Goal: Task Accomplishment & Management: Complete application form

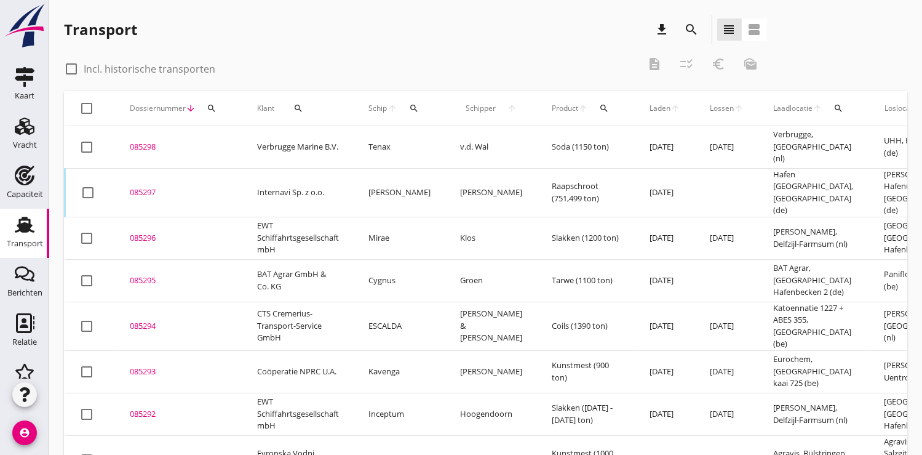
click at [211, 113] on button "search" at bounding box center [212, 108] width 22 height 22
click at [230, 145] on input "Zoeken op dossiernummer..." at bounding box center [269, 144] width 128 height 20
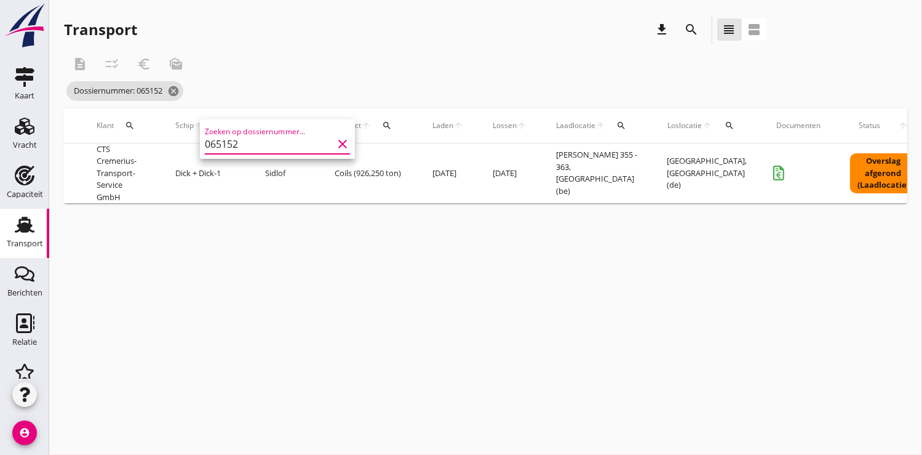
scroll to position [0, 335]
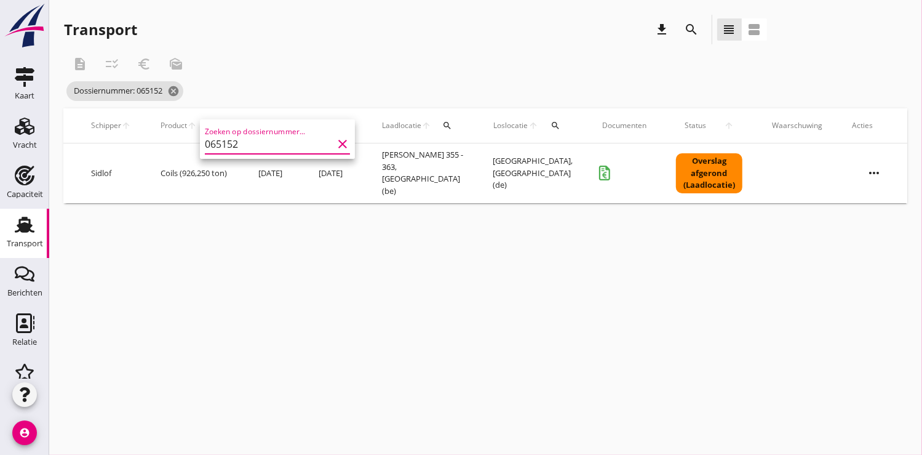
type input "065152"
click at [869, 171] on icon "more_horiz" at bounding box center [874, 173] width 34 height 34
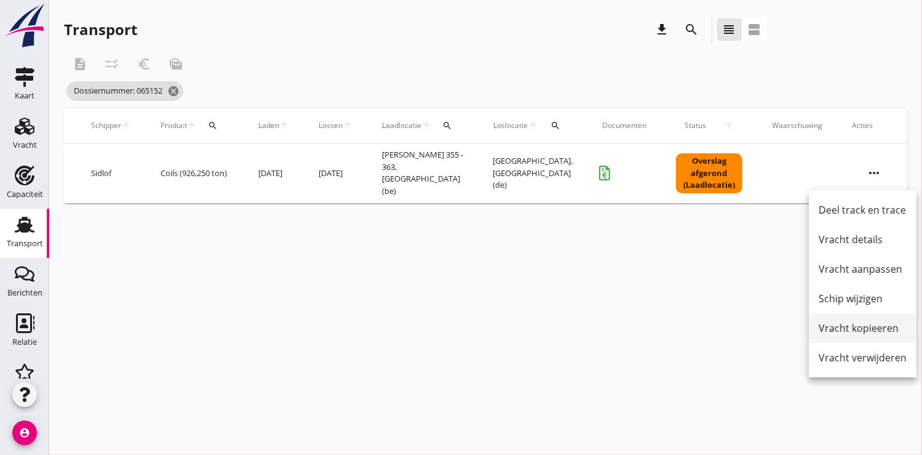
click at [857, 327] on div "Vracht kopieeren" at bounding box center [863, 328] width 88 height 15
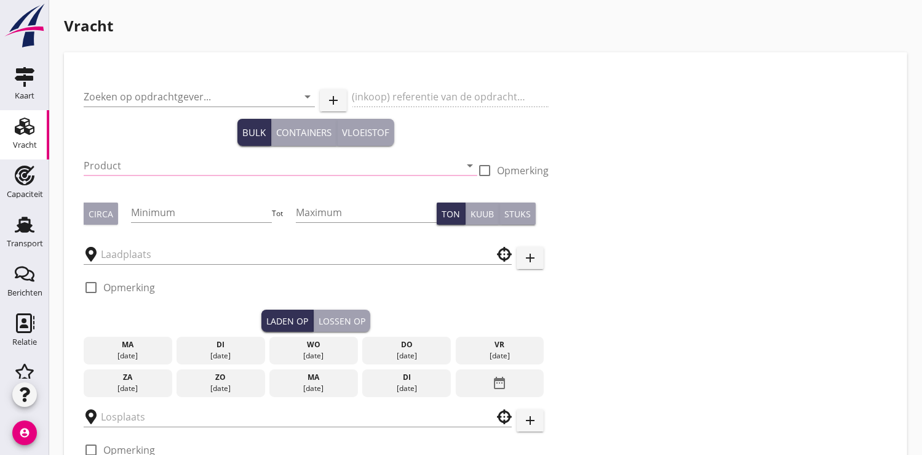
type input "CTS Cremerius-Transport-Service GmbH"
type input "Coils (5412)"
type input "950"
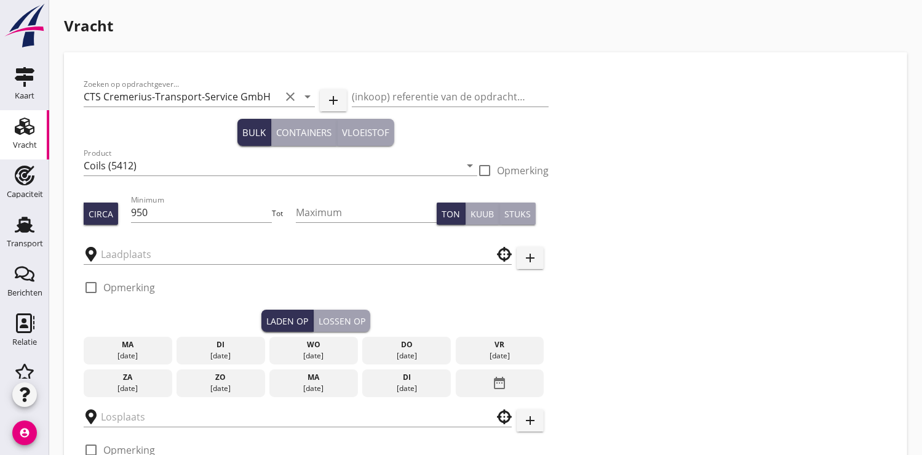
type input "[PERSON_NAME] 355 - 363"
type input "Coil Terminal"
checkbox input "true"
type input "11.25"
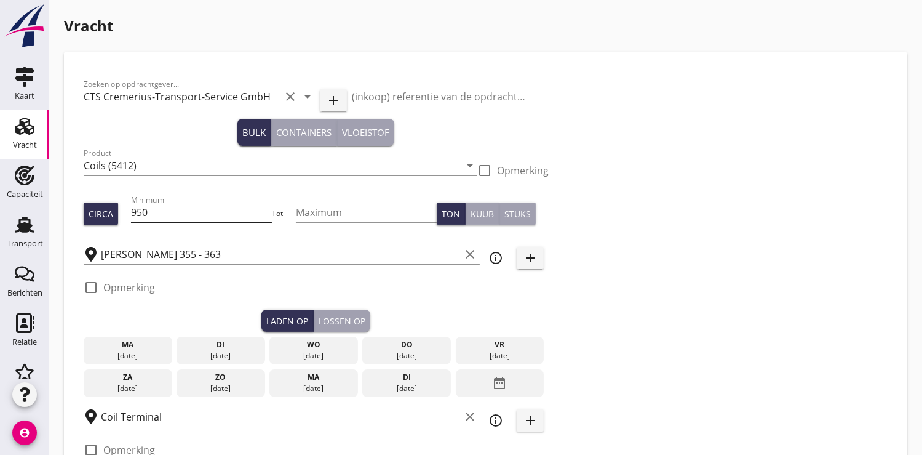
radio input "false"
checkbox input "true"
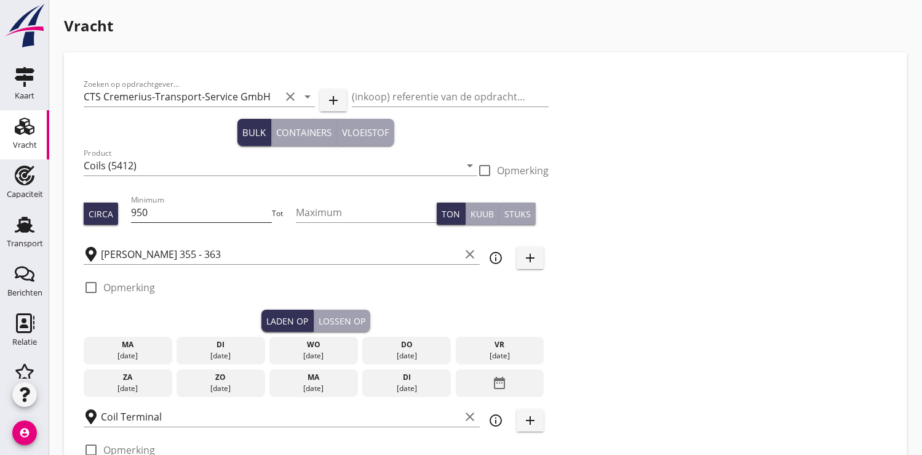
checkbox input "true"
type input "36"
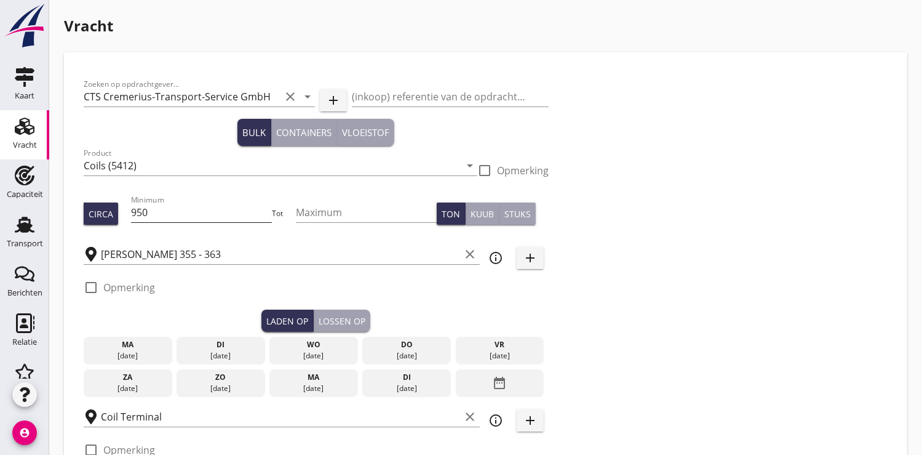
type input "12"
radio input "false"
checkbox input "true"
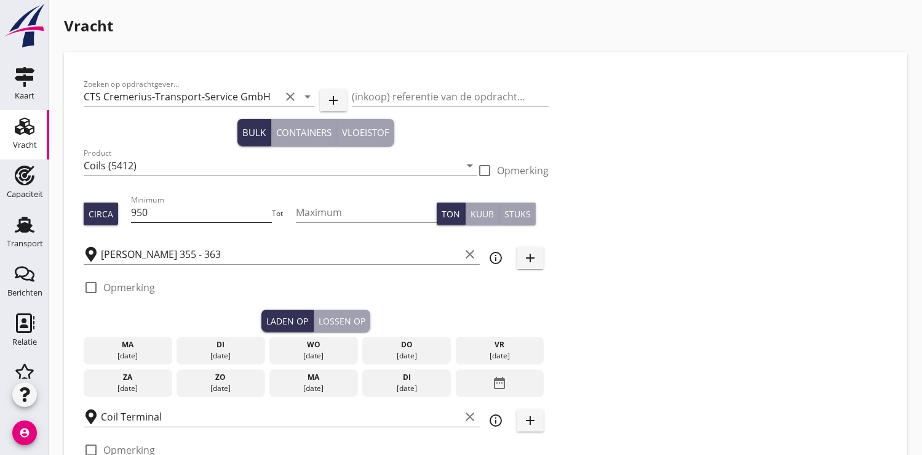
checkbox input "true"
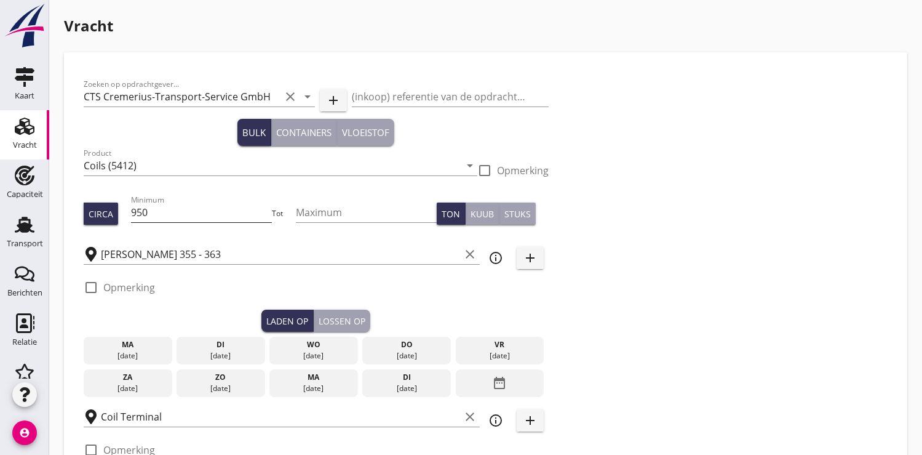
checkbox input "true"
type input "2"
drag, startPoint x: 157, startPoint y: 213, endPoint x: 102, endPoint y: 210, distance: 55.5
click at [102, 210] on div "Circa Minimum 950 Tot Maximum Ton Kuub Stuks" at bounding box center [316, 214] width 465 height 42
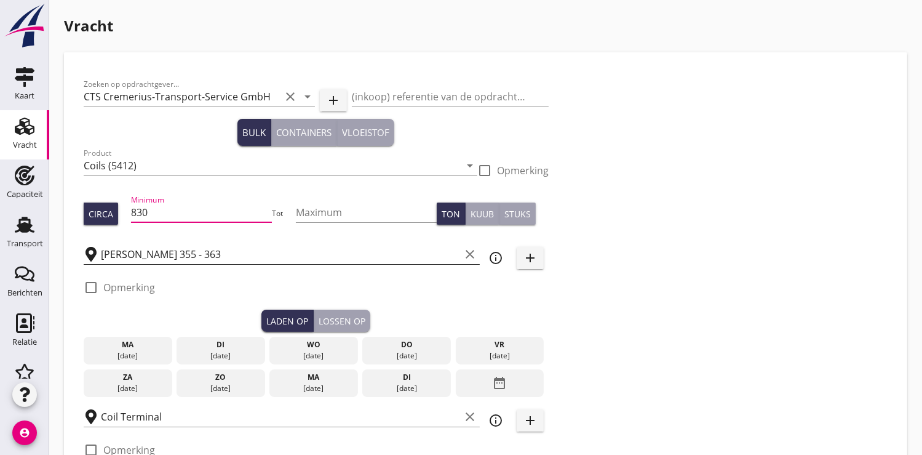
type input "830"
click at [221, 252] on input "[PERSON_NAME] 355 - 363" at bounding box center [280, 254] width 359 height 20
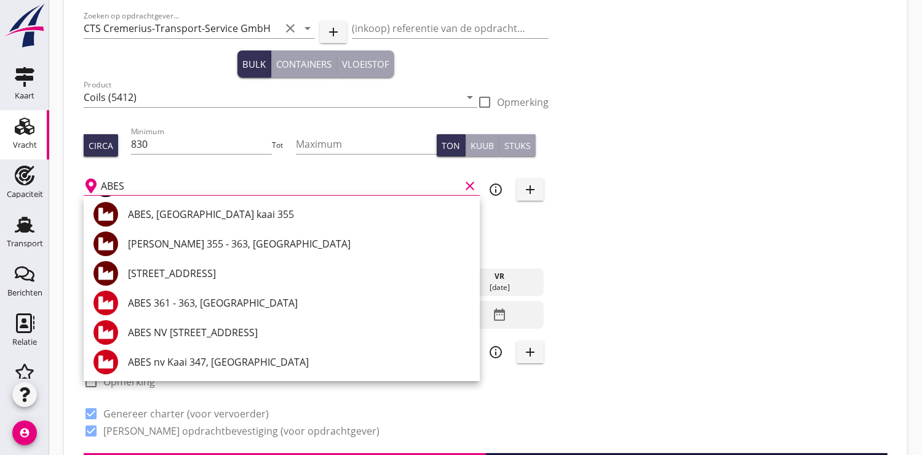
scroll to position [137, 0]
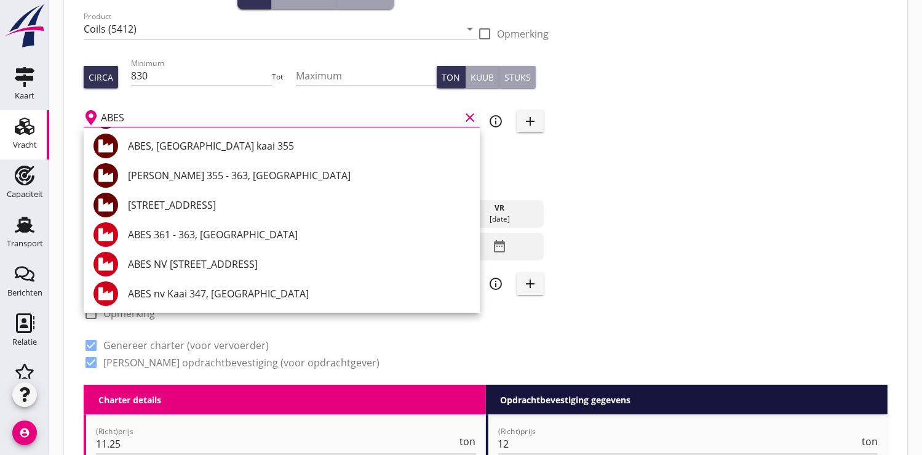
click at [127, 119] on input "ABES" at bounding box center [280, 118] width 359 height 20
type input "A"
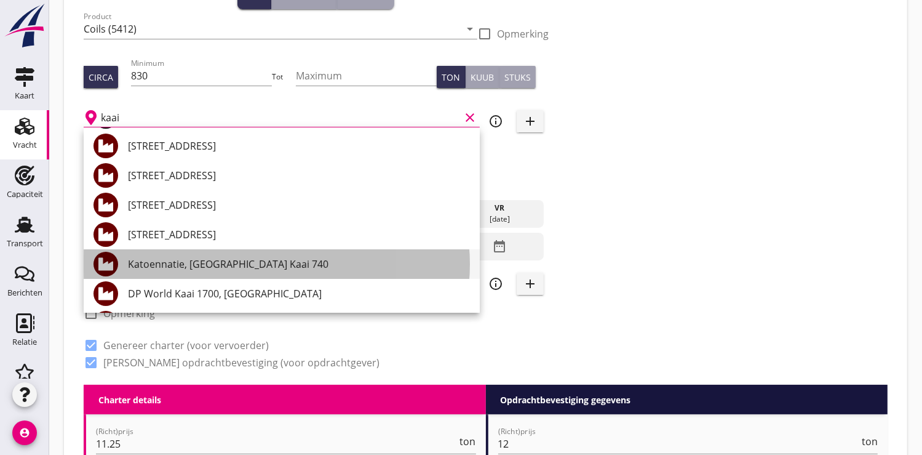
click at [280, 263] on div "Katoennatie, [GEOGRAPHIC_DATA] Kaai 740" at bounding box center [299, 264] width 342 height 15
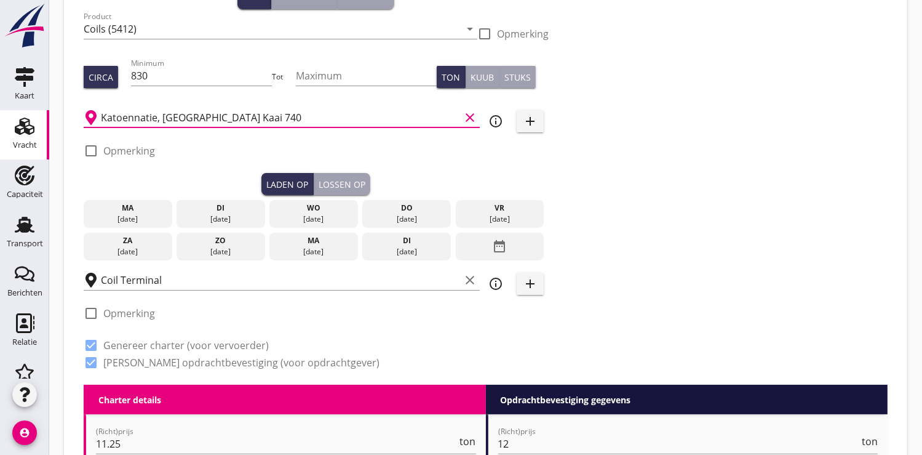
type input "Katoennatie, [GEOGRAPHIC_DATA] Kaai 740"
click at [95, 145] on div at bounding box center [91, 150] width 21 height 21
checkbox input "true"
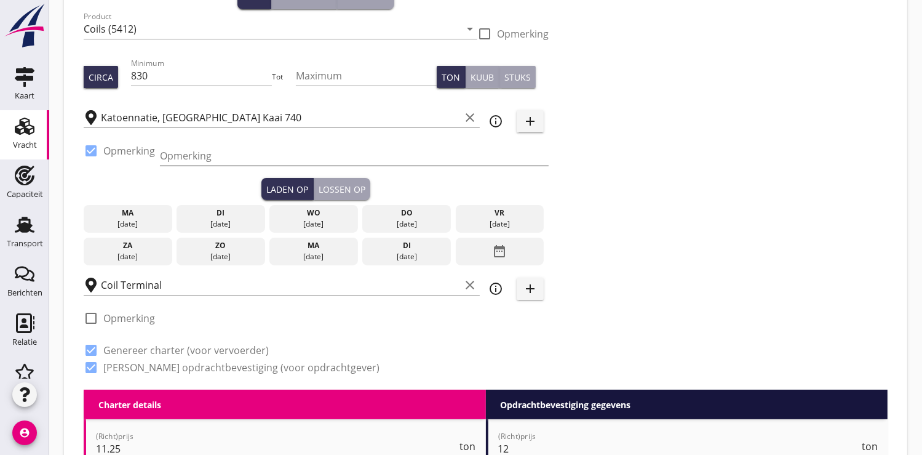
click at [197, 157] on input "Opmerking" at bounding box center [354, 156] width 389 height 20
type input "+ Kai 1227 + Kai 1215"
click at [303, 220] on div "[DATE]" at bounding box center [314, 223] width 82 height 11
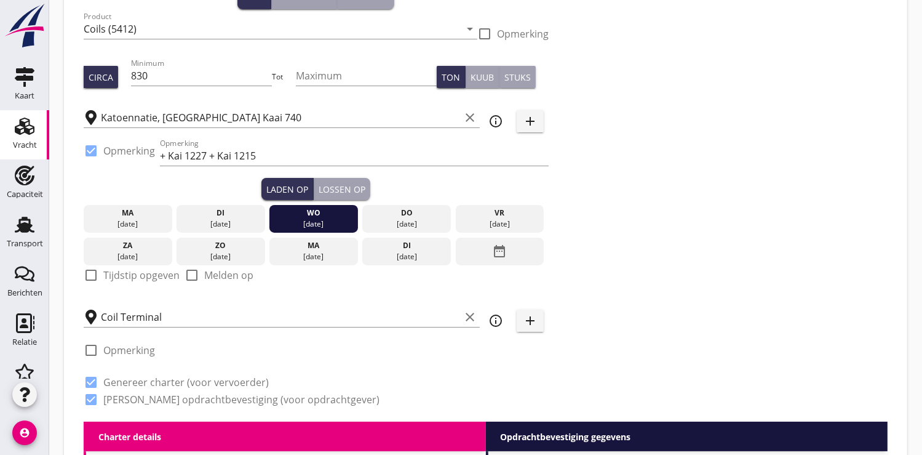
click at [95, 273] on div at bounding box center [91, 275] width 21 height 21
checkbox input "true"
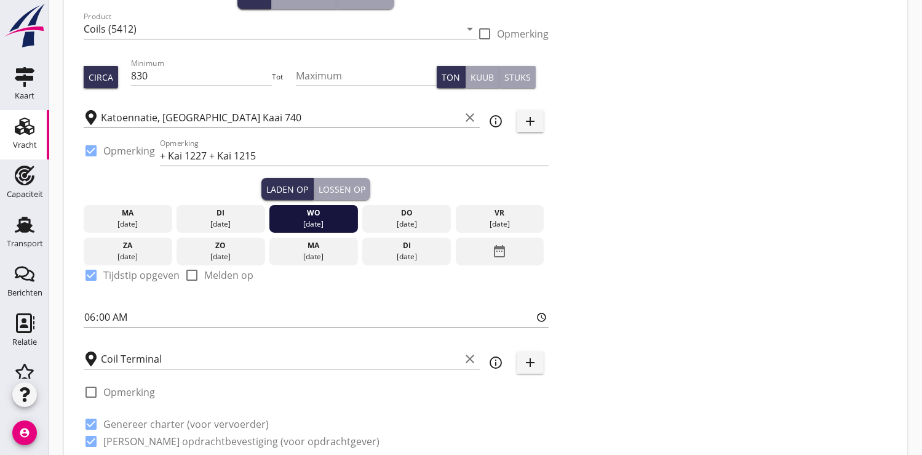
click at [348, 186] on div "Lossen op" at bounding box center [342, 189] width 47 height 13
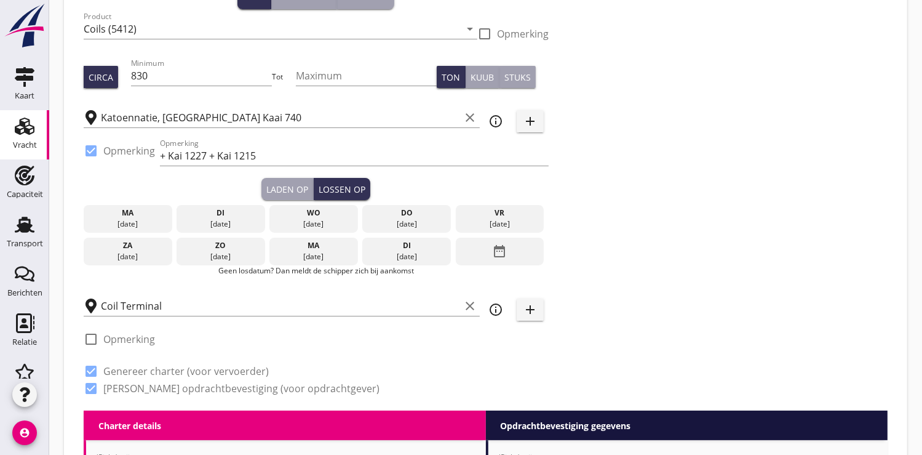
click at [504, 254] on icon "date_range" at bounding box center [499, 251] width 15 height 22
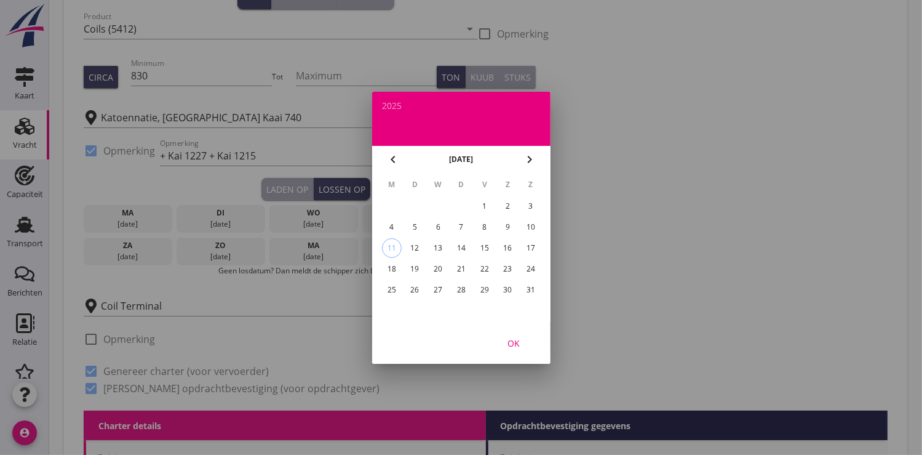
click at [436, 270] on div "20" at bounding box center [438, 269] width 20 height 20
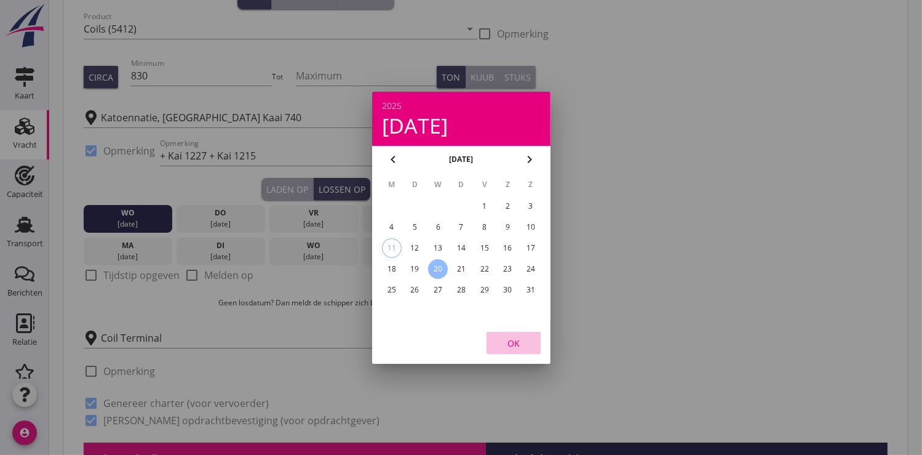
click at [521, 344] on div "OK" at bounding box center [513, 342] width 34 height 13
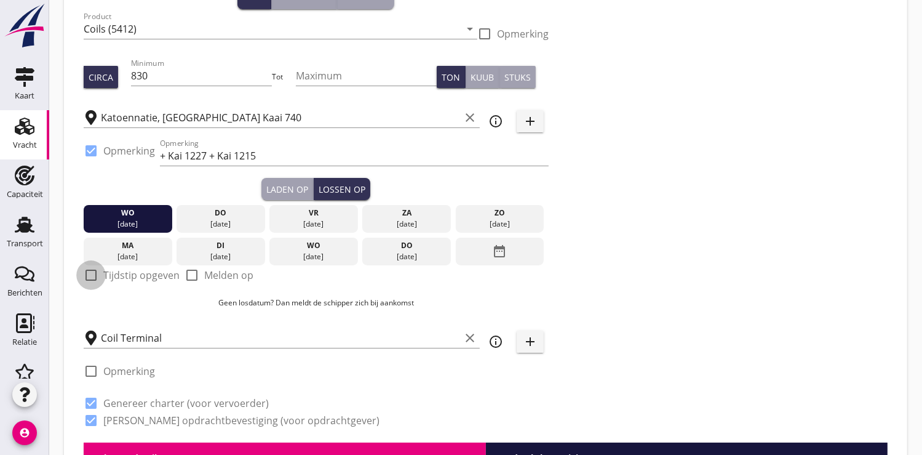
click at [90, 274] on div at bounding box center [91, 275] width 21 height 21
checkbox input "true"
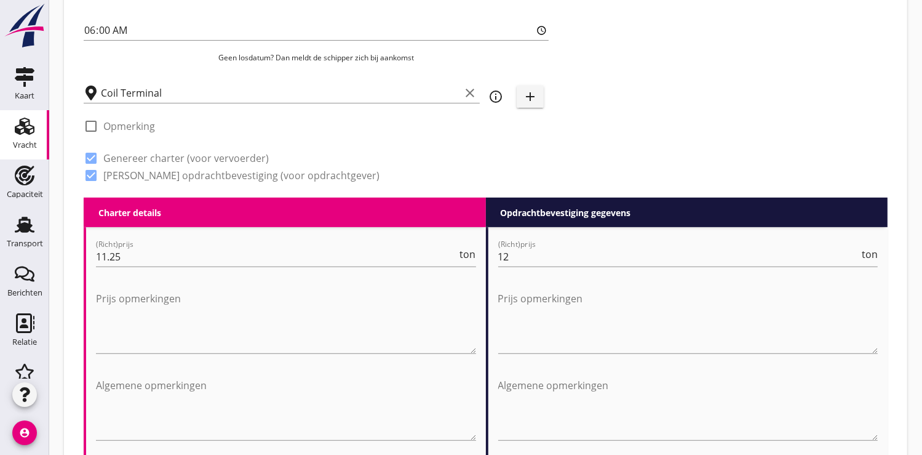
scroll to position [478, 0]
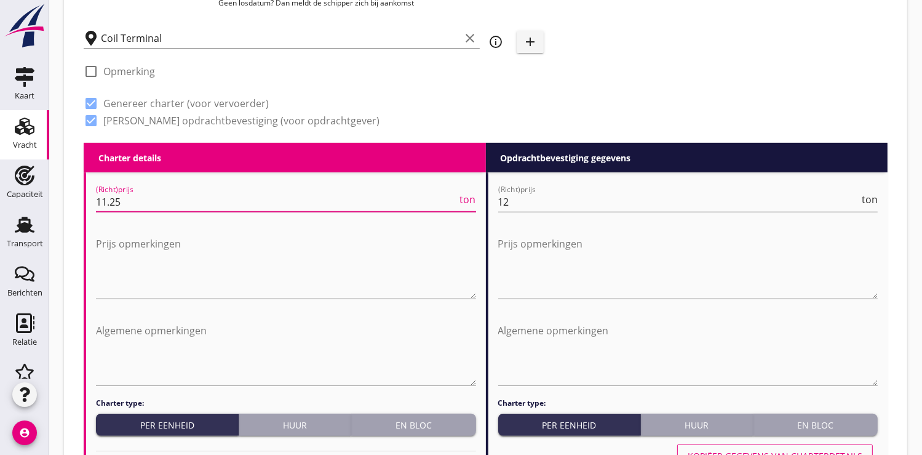
click at [141, 202] on input "11.25" at bounding box center [277, 202] width 362 height 20
type input "1"
type input "9250"
click at [411, 421] on div "En bloc" at bounding box center [413, 424] width 114 height 13
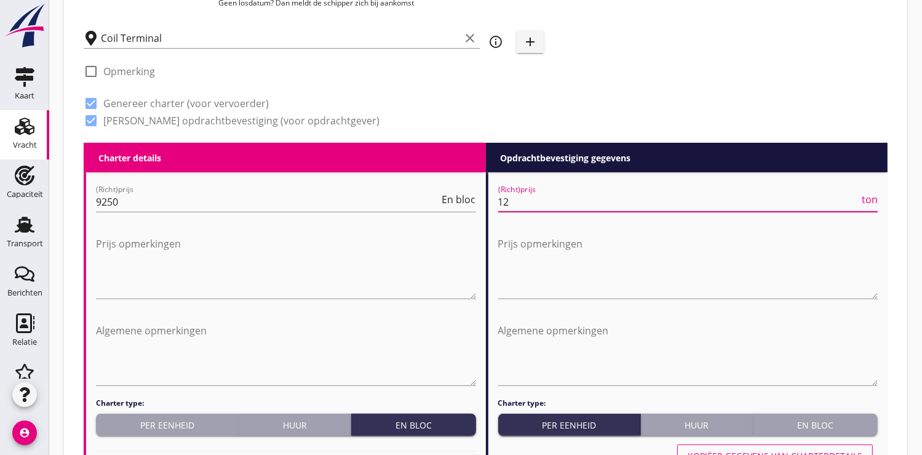
click at [589, 203] on input "12" at bounding box center [679, 202] width 362 height 20
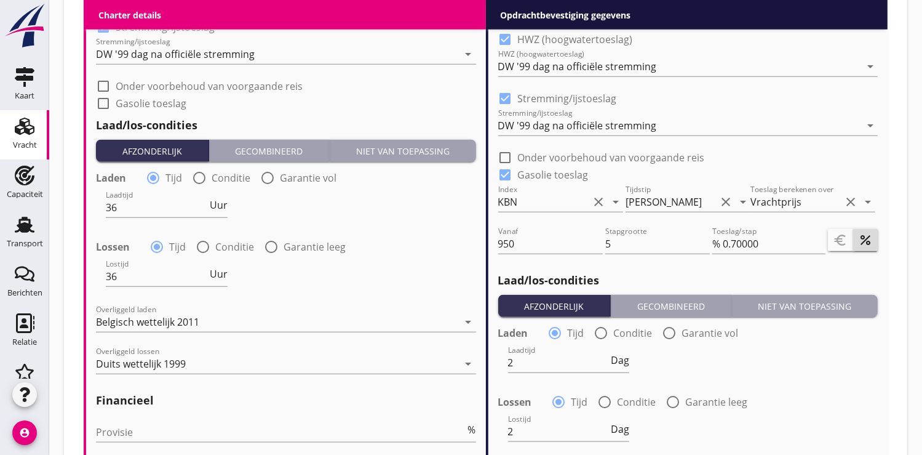
scroll to position [1299, 0]
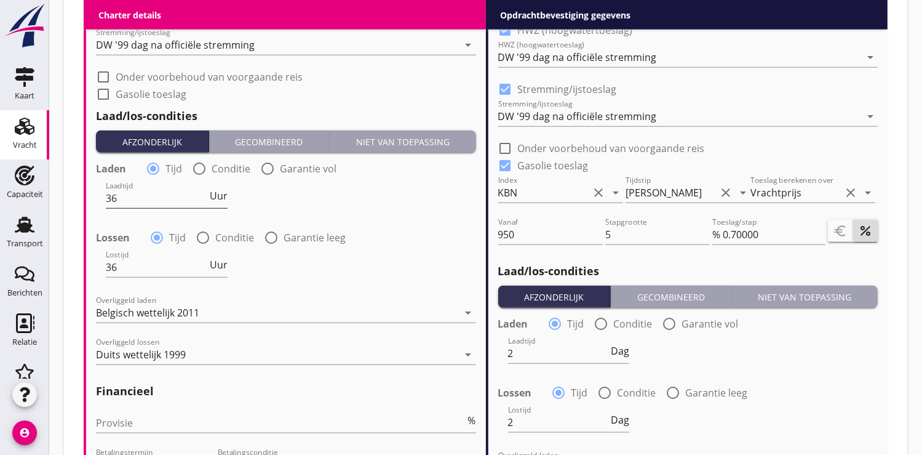
type input "12.35"
click at [166, 198] on input "36" at bounding box center [157, 198] width 102 height 20
type input "3"
click at [221, 202] on div "Laadtijd 2 Uur" at bounding box center [167, 198] width 122 height 20
click at [222, 197] on span "Uur" at bounding box center [219, 196] width 18 height 10
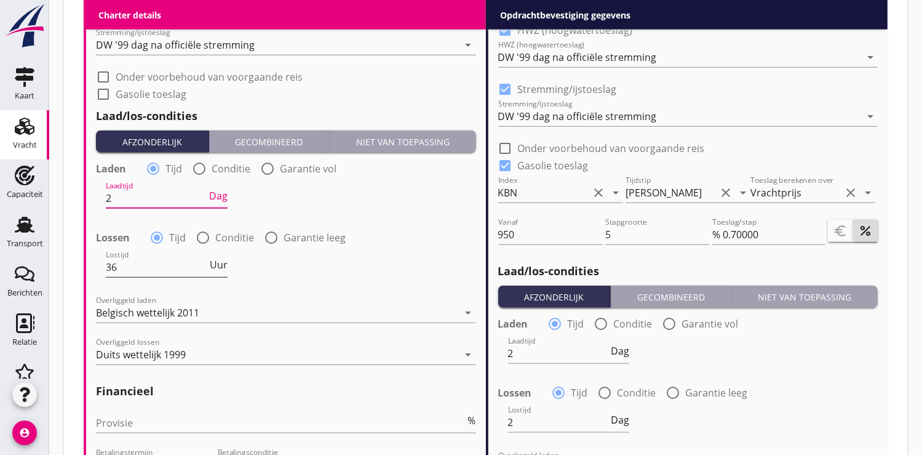
type input "2"
click at [130, 272] on input "36" at bounding box center [157, 267] width 102 height 20
type input "3"
click at [224, 265] on span "Uur" at bounding box center [219, 265] width 18 height 10
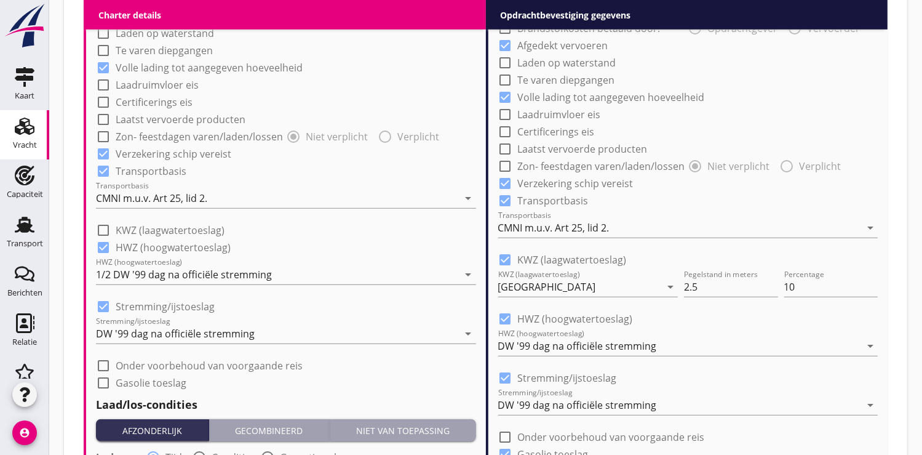
scroll to position [957, 0]
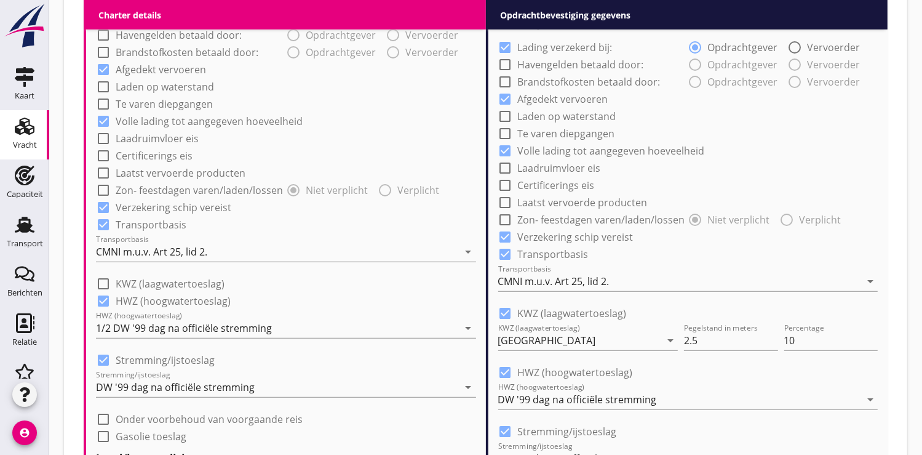
type input "2"
click at [502, 313] on div at bounding box center [505, 313] width 21 height 21
checkbox input "false"
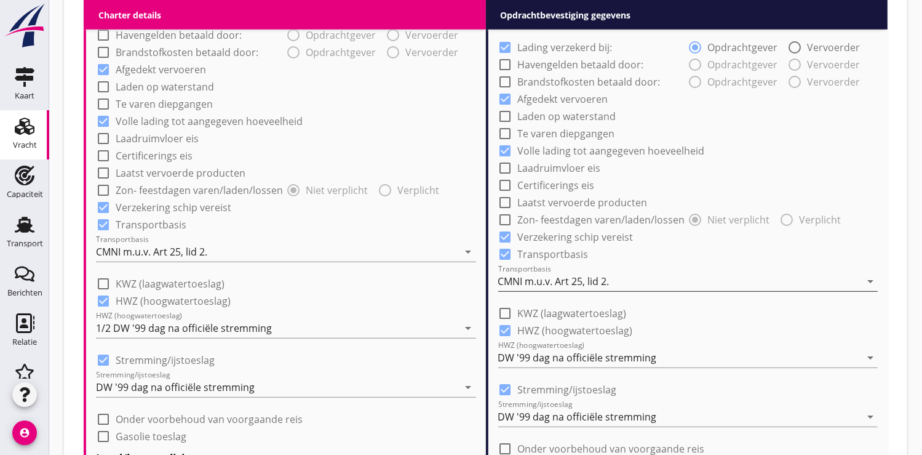
click at [595, 279] on div "CMNI m.u.v. Art 25, lid 2." at bounding box center [553, 281] width 111 height 11
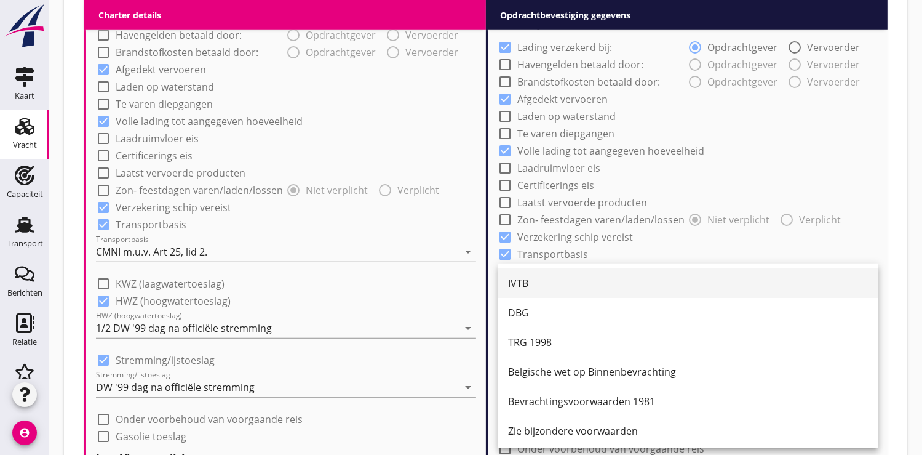
click at [548, 284] on div "IVTB" at bounding box center [688, 283] width 361 height 15
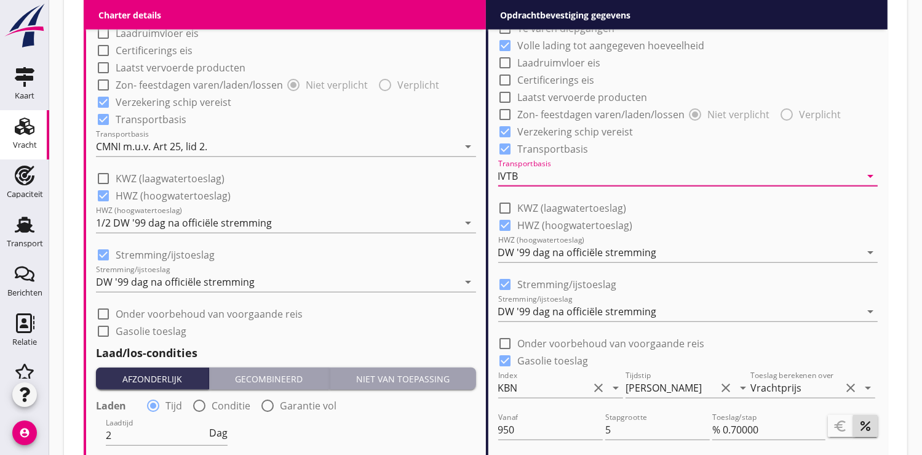
scroll to position [1093, 0]
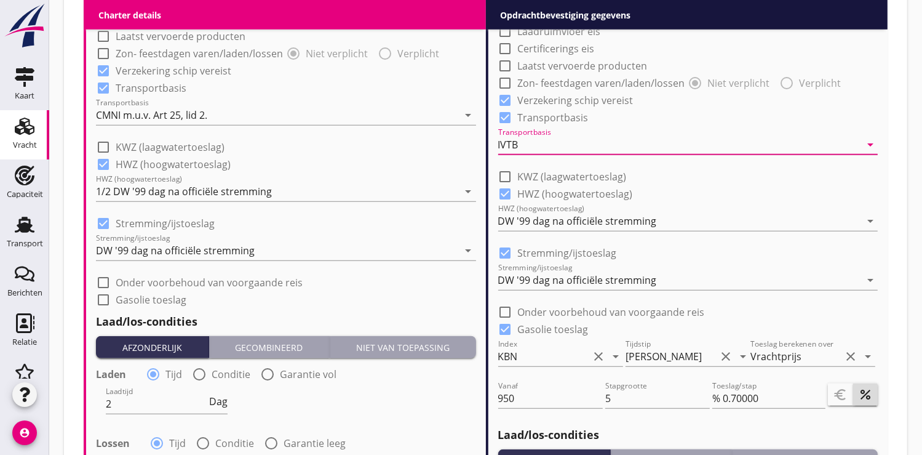
click at [512, 194] on div at bounding box center [505, 193] width 21 height 21
checkbox input "false"
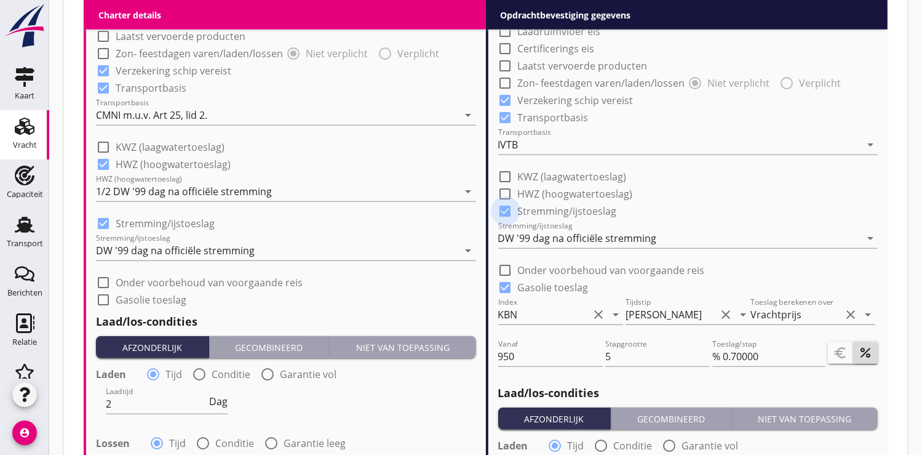
click at [508, 210] on div at bounding box center [505, 211] width 21 height 21
checkbox input "false"
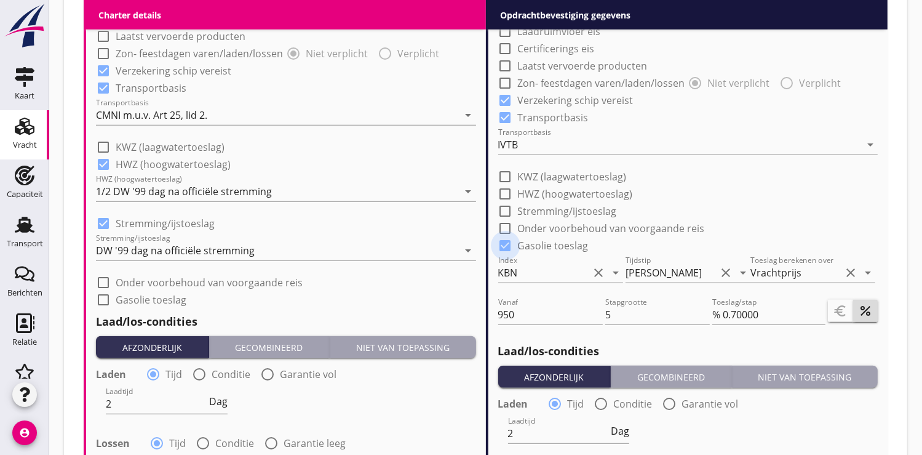
click at [505, 242] on div at bounding box center [505, 245] width 21 height 21
checkbox input "false"
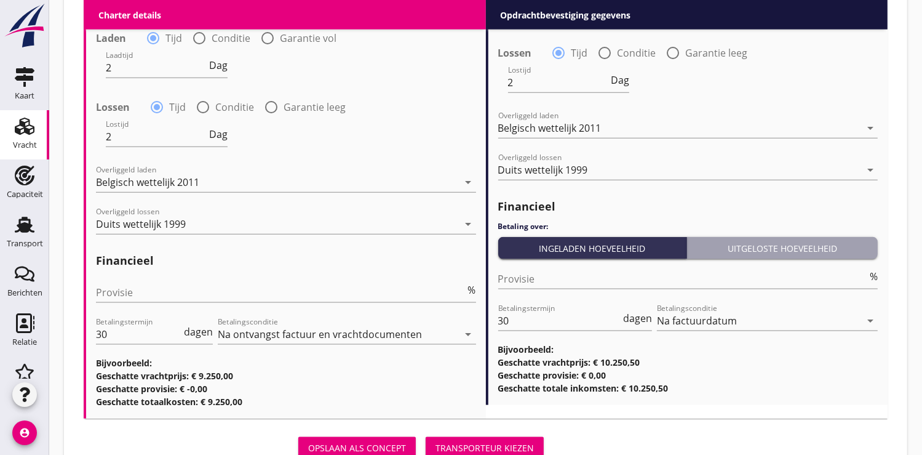
scroll to position [1475, 0]
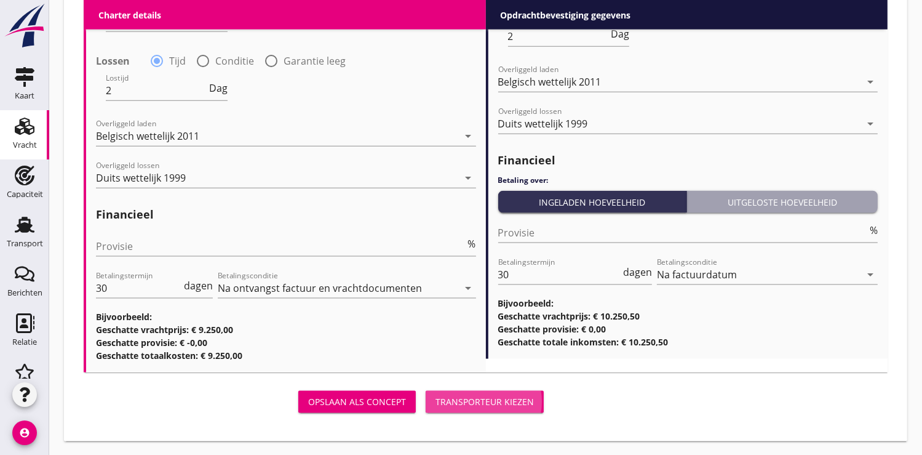
click at [496, 400] on div "Transporteur kiezen" at bounding box center [485, 401] width 98 height 13
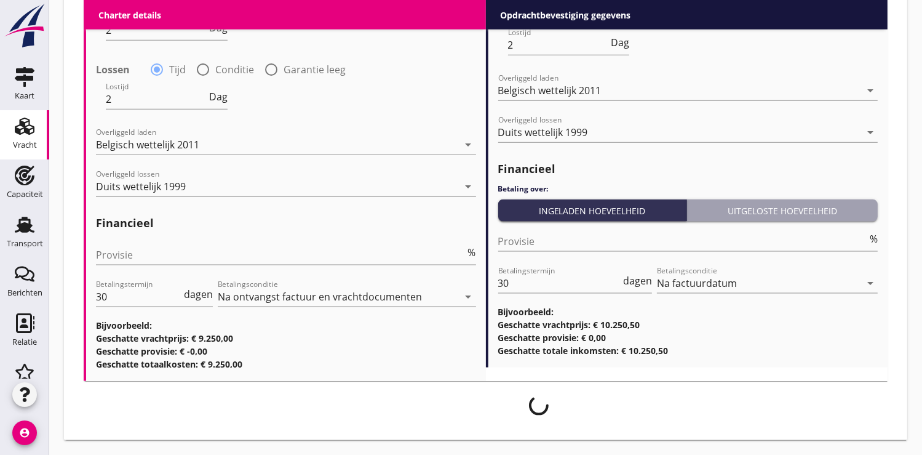
scroll to position [1465, 0]
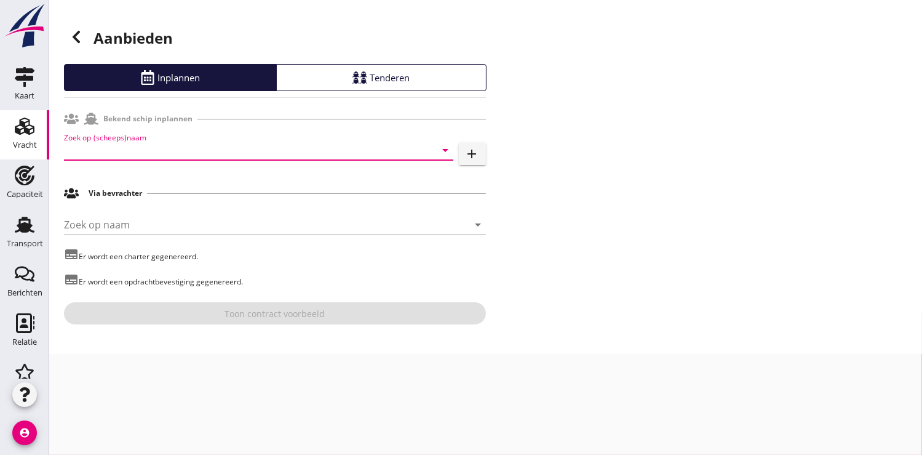
click at [84, 153] on input "Zoek op (scheeps)naam" at bounding box center [241, 150] width 355 height 20
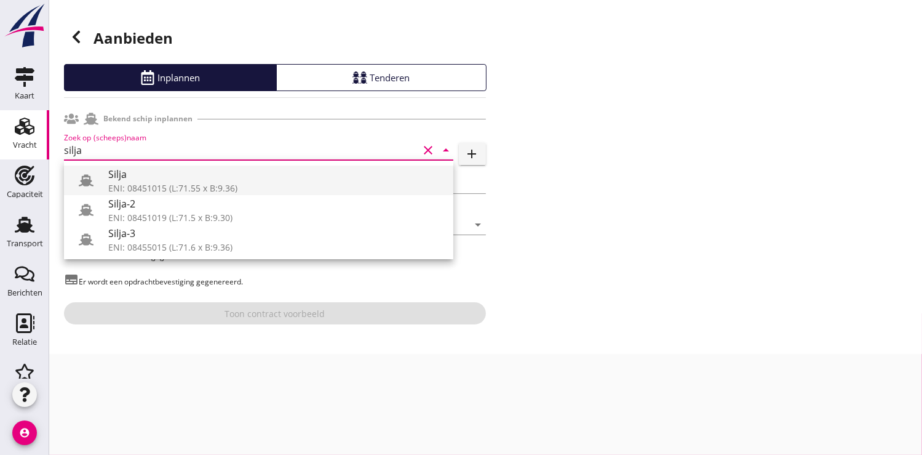
click at [118, 180] on div "Silja" at bounding box center [275, 174] width 335 height 15
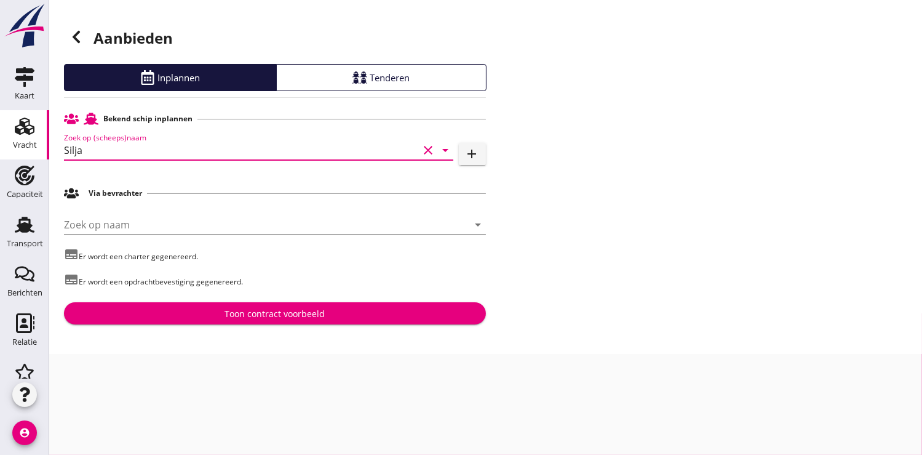
type input "Silja"
click at [107, 218] on input "Zoek op naam" at bounding box center [258, 225] width 388 height 20
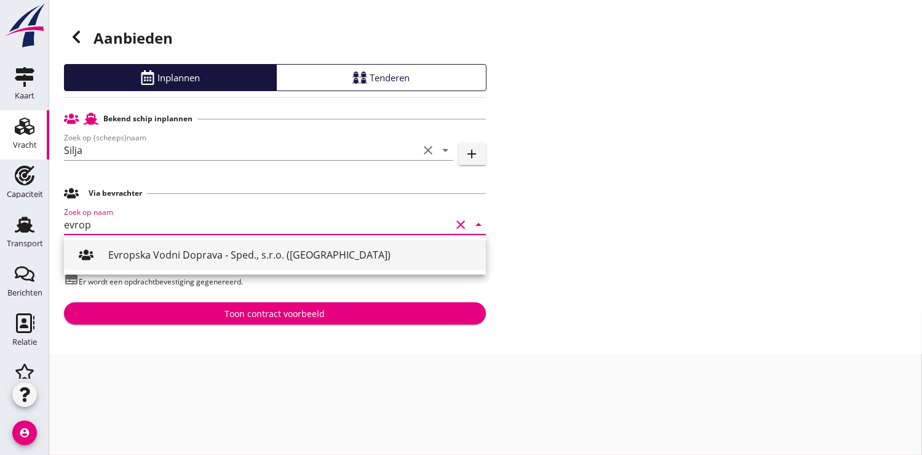
click at [129, 257] on div "Evropska Vodni Doprava - Sped., s.r.o. ([GEOGRAPHIC_DATA])" at bounding box center [292, 254] width 368 height 15
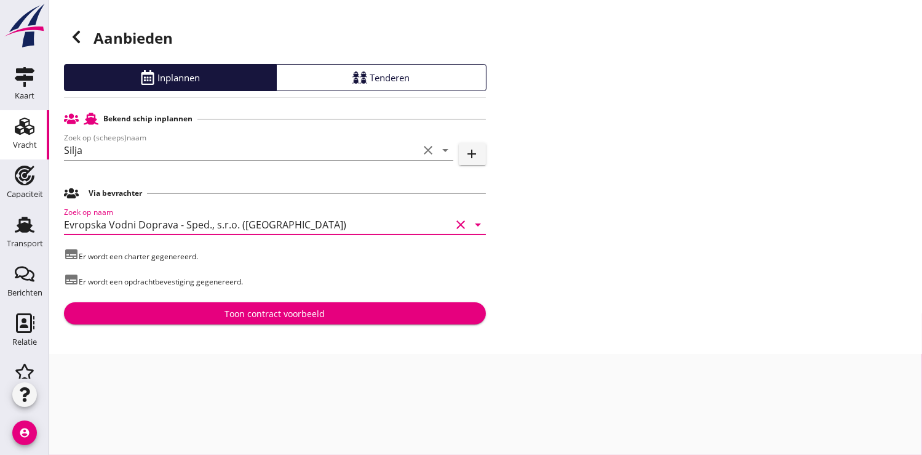
type input "Evropska Vodni Doprava - Sped., s.r.o. ([GEOGRAPHIC_DATA])"
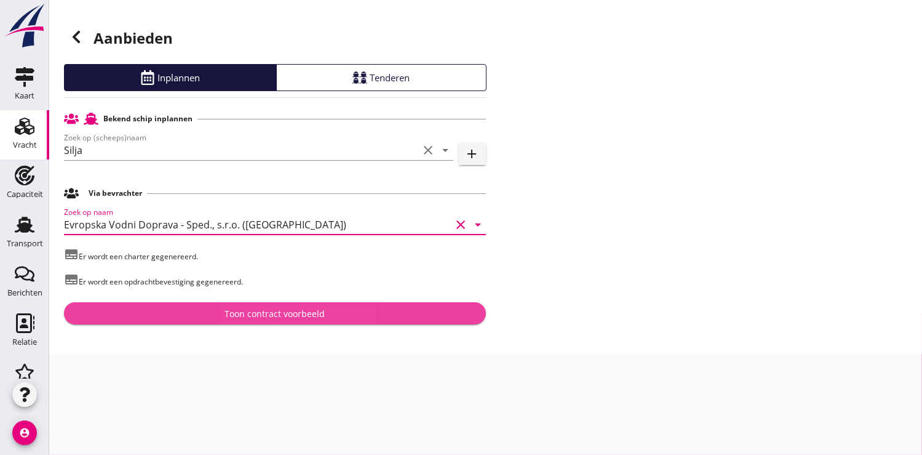
click at [258, 316] on div "Toon contract voorbeeld" at bounding box center [275, 313] width 100 height 13
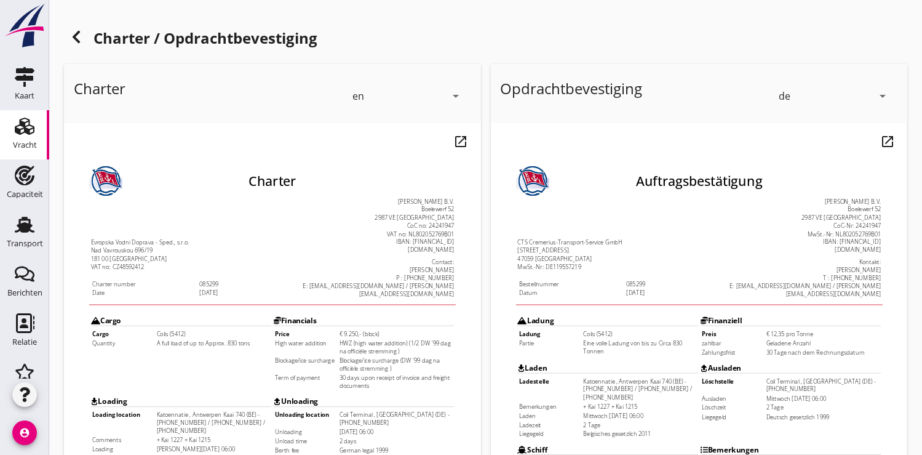
click at [458, 98] on icon "arrow_drop_down" at bounding box center [456, 96] width 15 height 15
click at [380, 142] on div "de" at bounding box center [408, 142] width 106 height 15
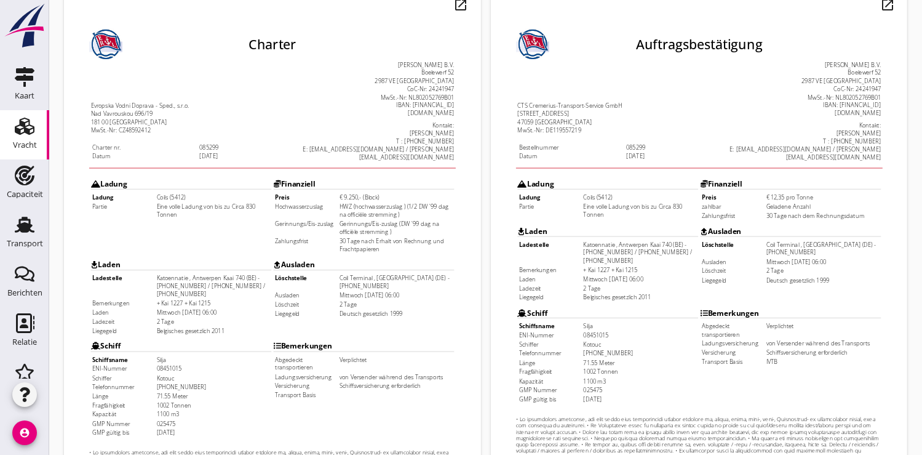
scroll to position [354, 0]
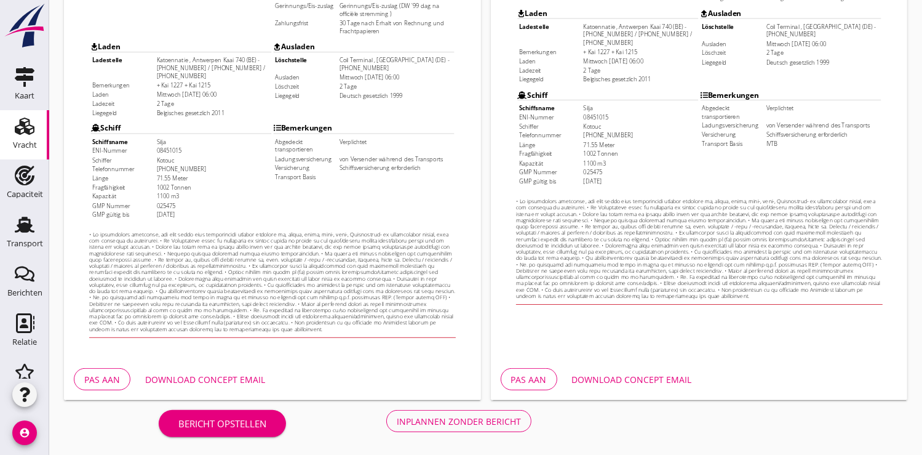
click at [229, 381] on div "Download concept email" at bounding box center [205, 379] width 120 height 13
click at [474, 420] on div "Inplannen zonder bericht" at bounding box center [459, 421] width 124 height 13
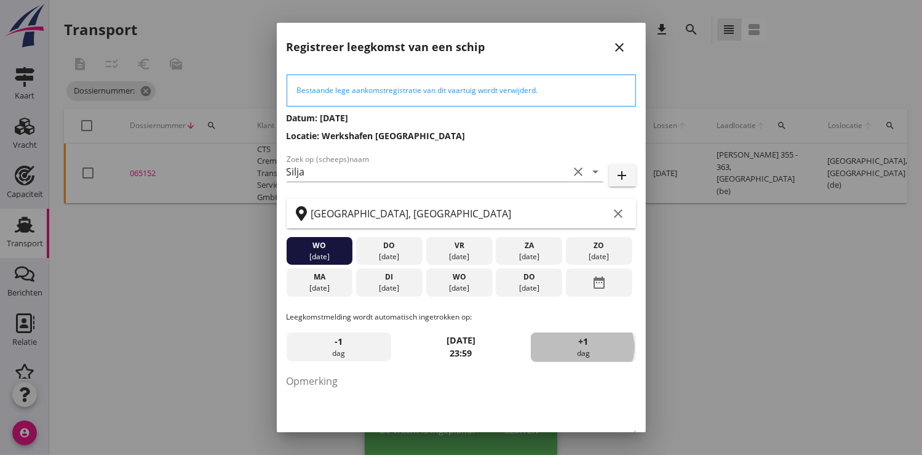
scroll to position [67, 0]
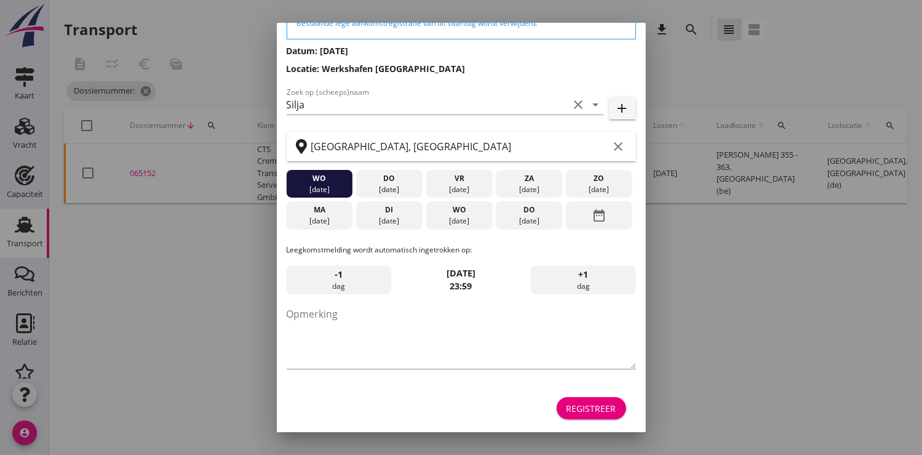
click at [582, 405] on div "Registreer" at bounding box center [592, 408] width 50 height 13
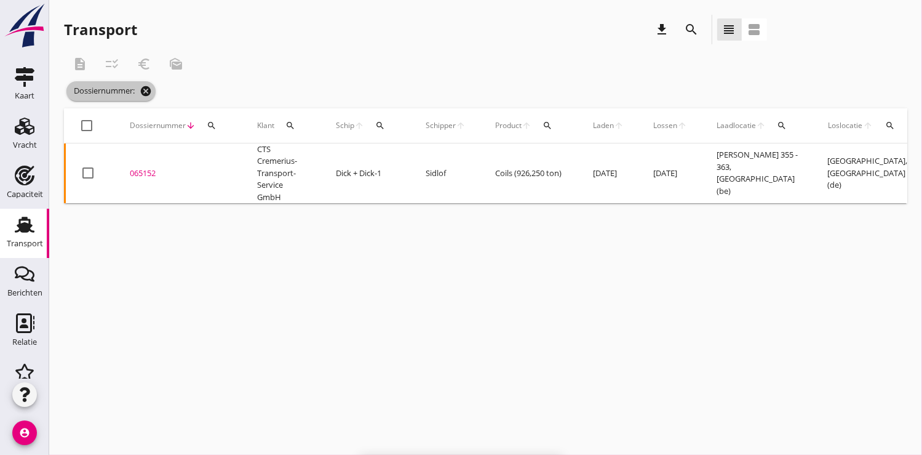
click at [142, 88] on icon "cancel" at bounding box center [146, 91] width 12 height 12
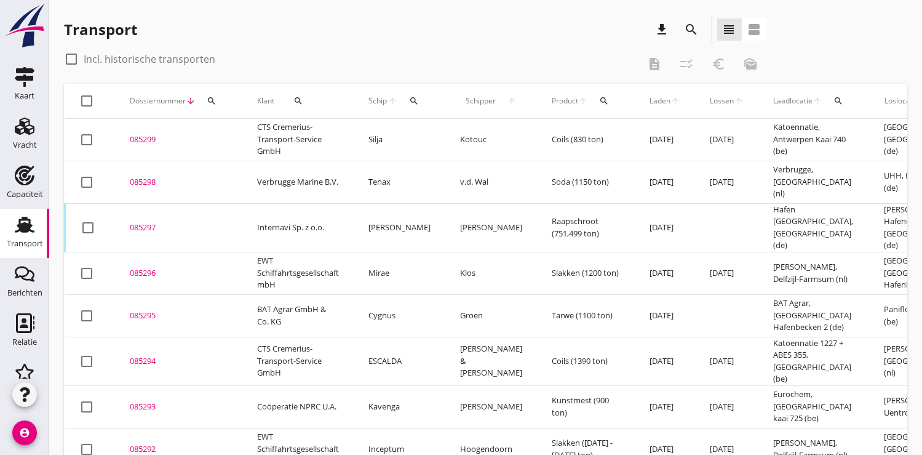
scroll to position [127, 0]
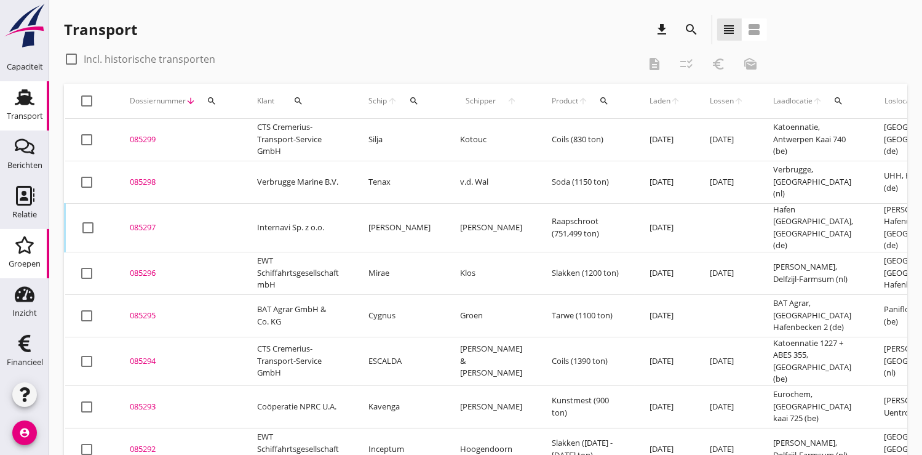
click at [23, 261] on div "Groepen" at bounding box center [25, 264] width 32 height 8
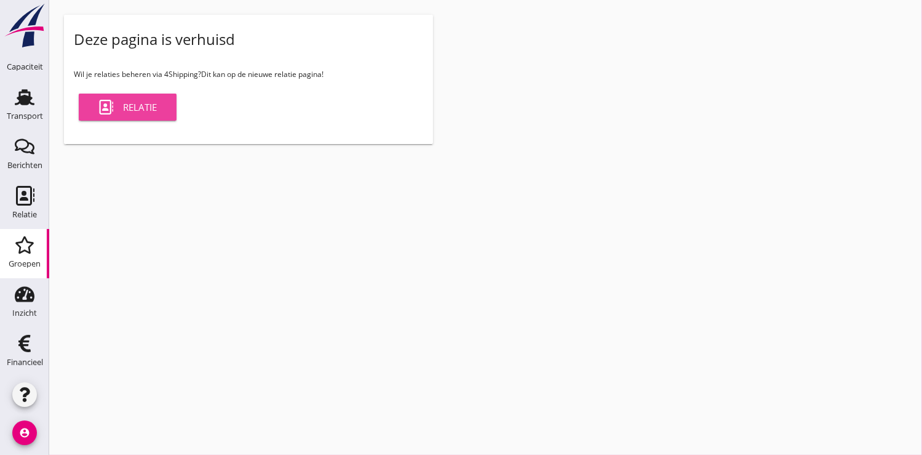
click at [158, 108] on link "Relatie" at bounding box center [128, 107] width 98 height 27
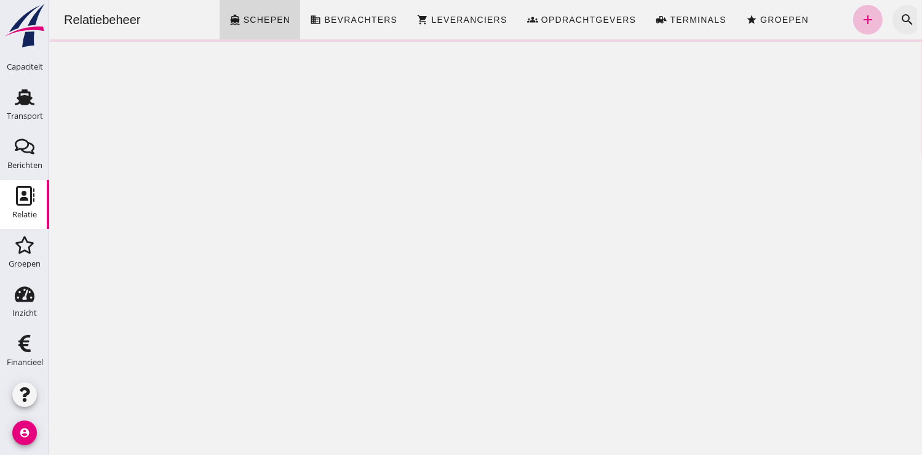
click at [899, 14] on icon "search" at bounding box center [906, 19] width 15 height 15
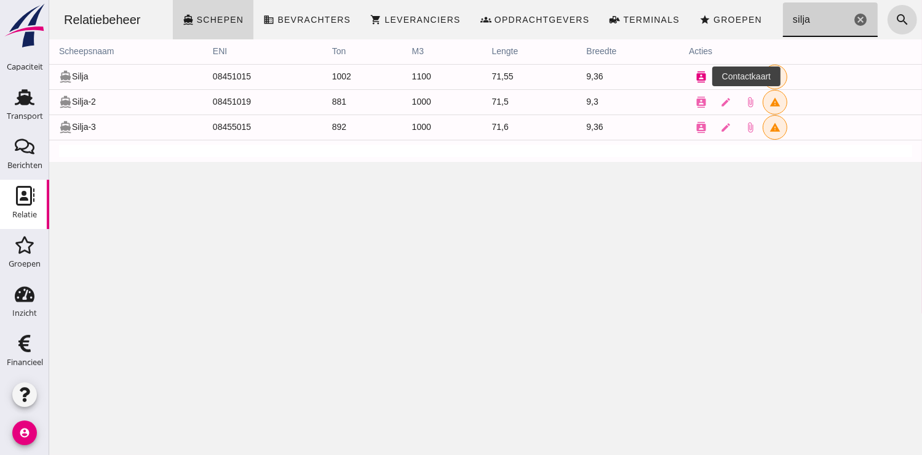
type input "silja"
click at [695, 77] on icon "contacts" at bounding box center [700, 76] width 11 height 11
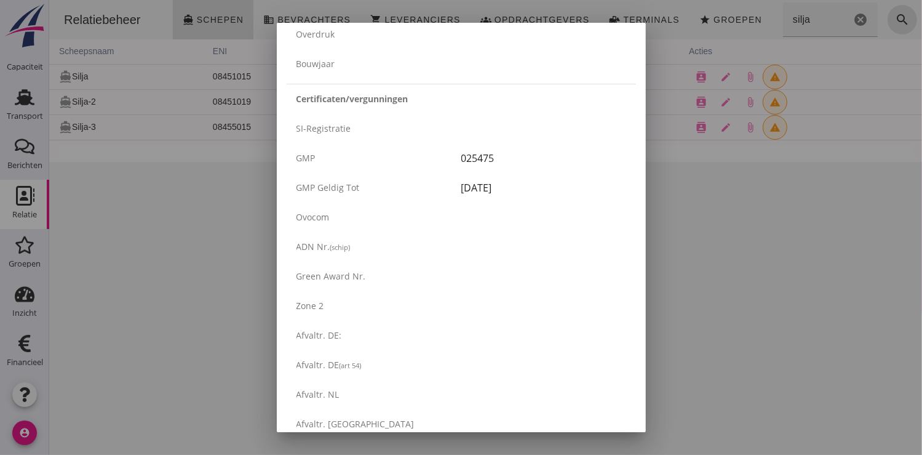
scroll to position [2089, 0]
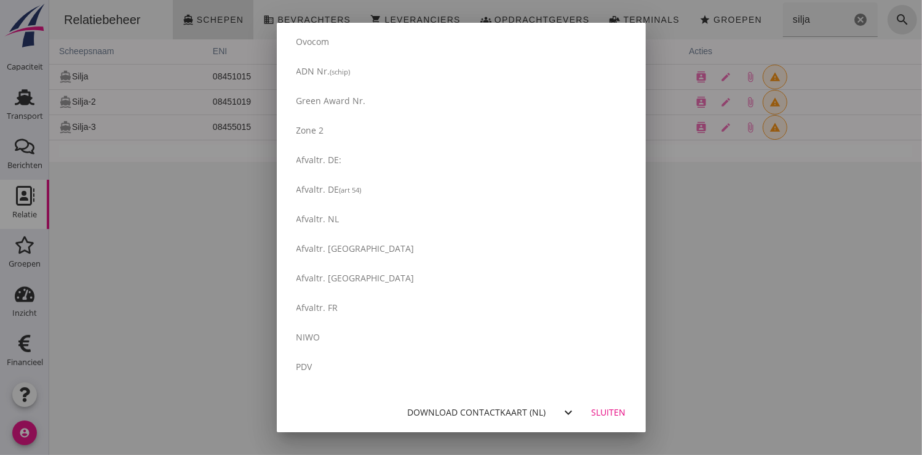
click at [485, 410] on div "Download contactkaart (nl)" at bounding box center [477, 411] width 138 height 13
click at [611, 402] on button "Sluiten" at bounding box center [609, 412] width 54 height 22
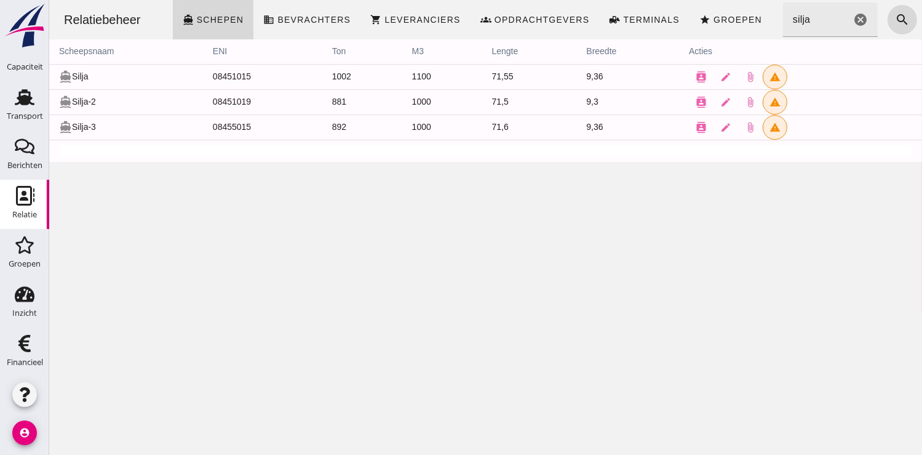
scroll to position [0, 0]
click at [15, 107] on div "Transport" at bounding box center [25, 115] width 36 height 17
